Goal: Information Seeking & Learning: Learn about a topic

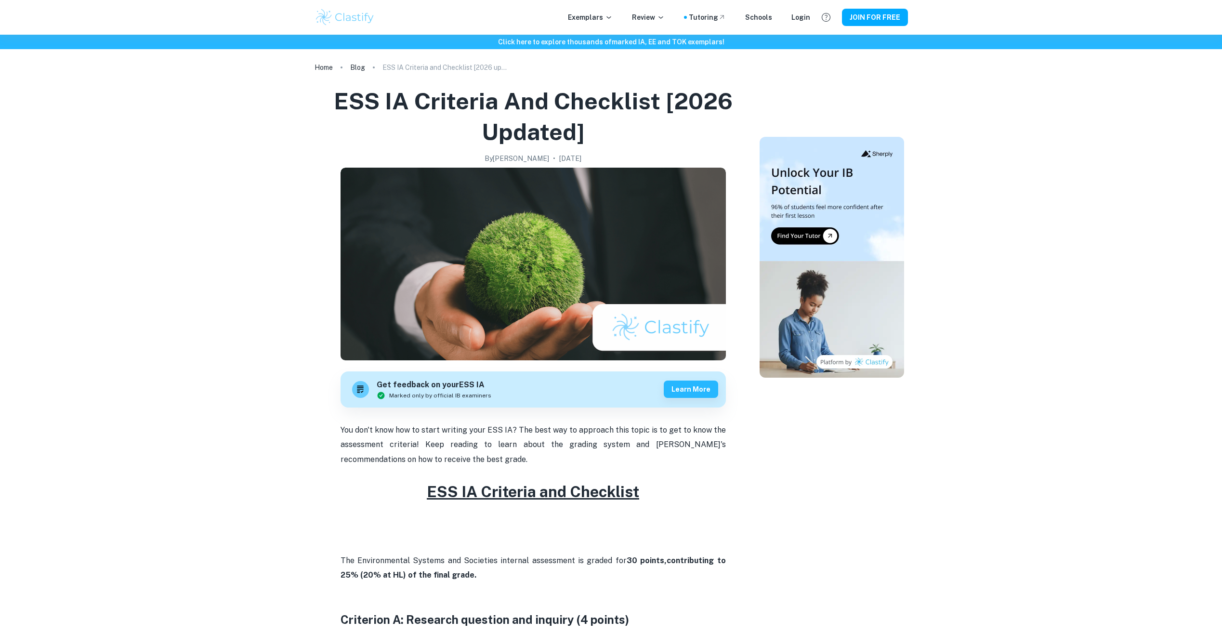
scroll to position [593, 0]
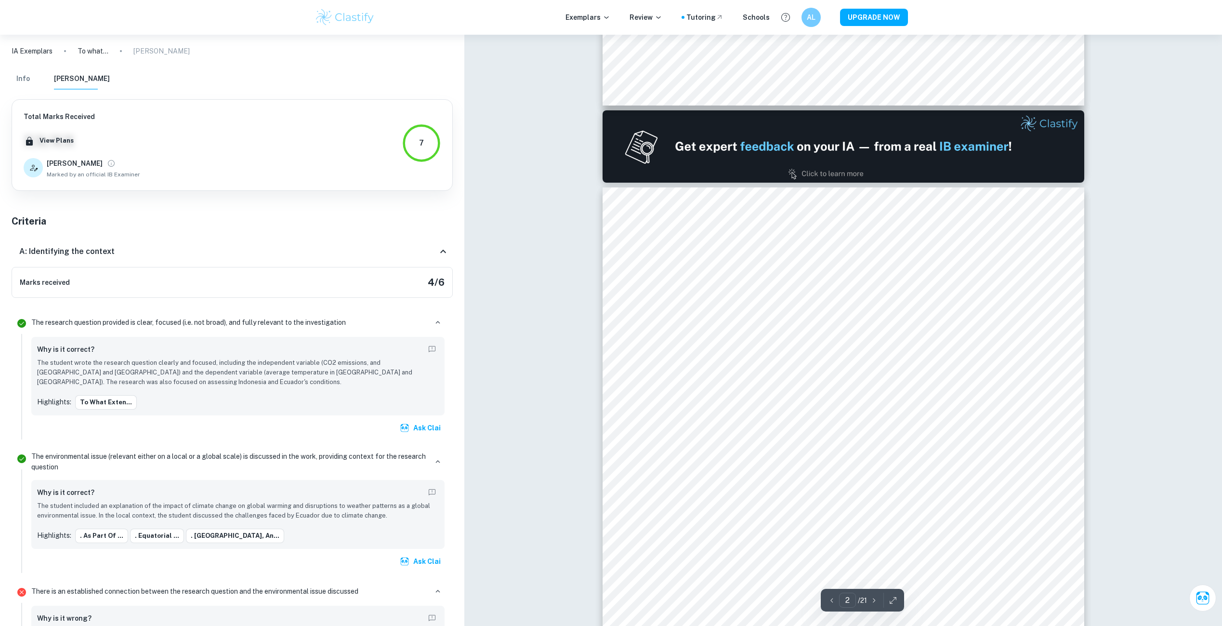
scroll to position [642, 0]
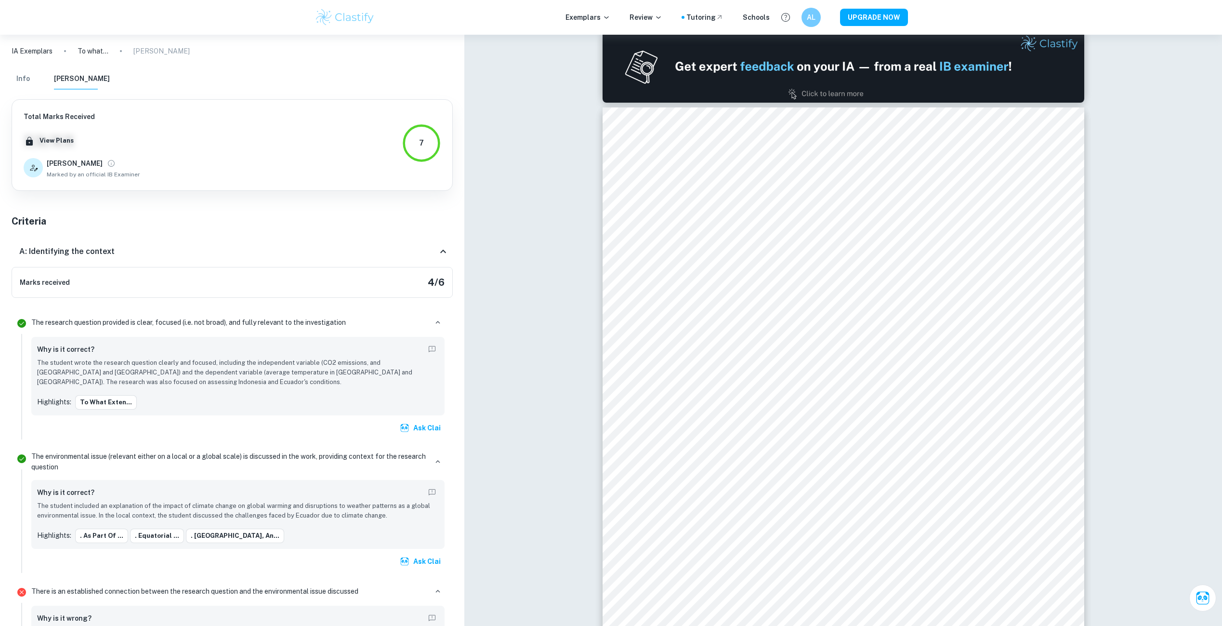
click at [854, 237] on div at bounding box center [845, 244] width 373 height 21
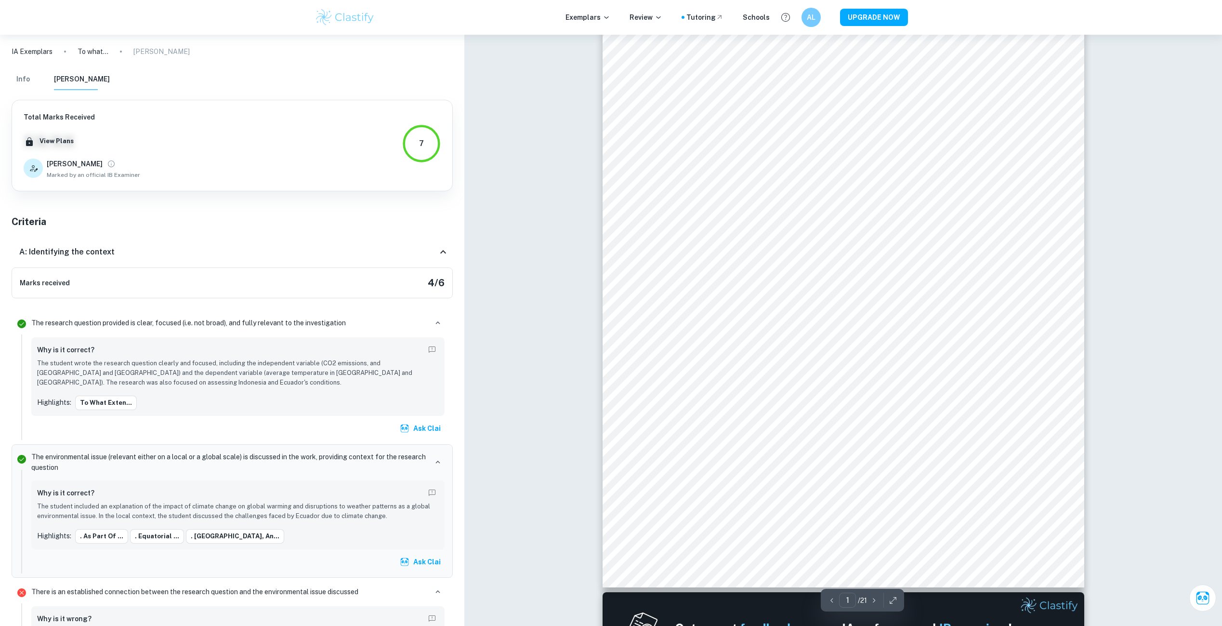
scroll to position [241, 0]
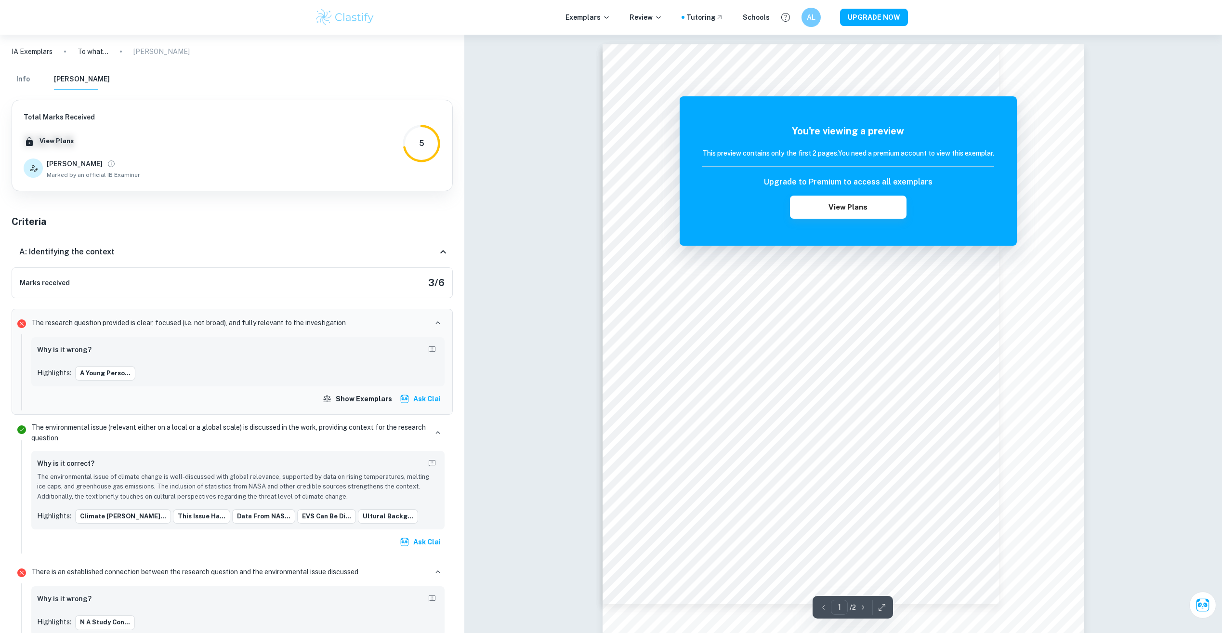
scroll to position [20, 0]
